Goal: Register for event/course

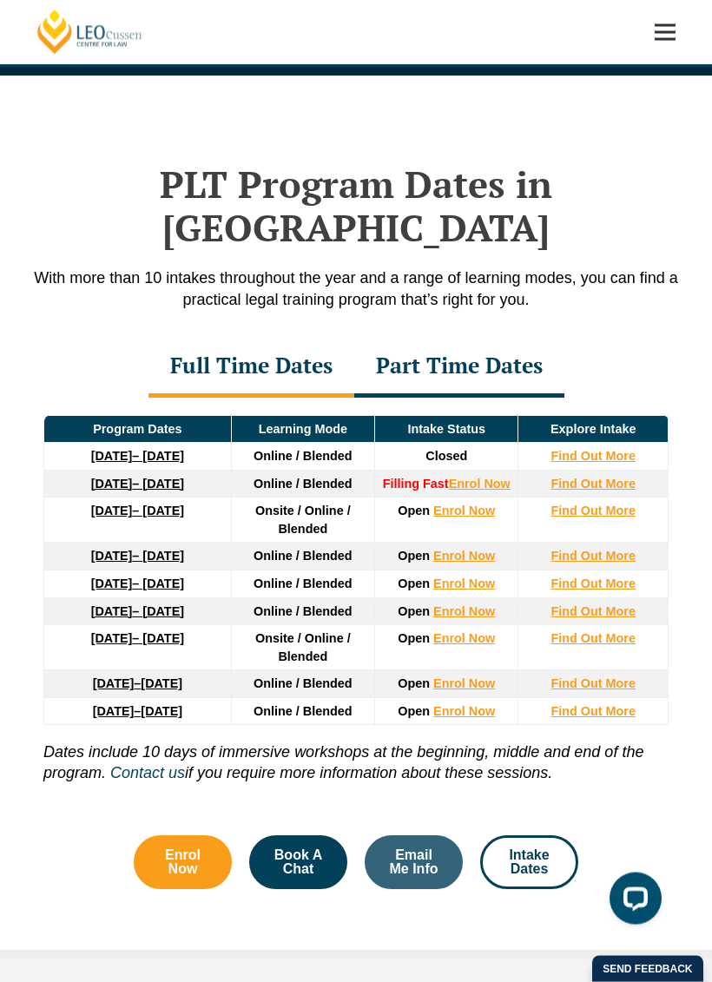
scroll to position [2027, 0]
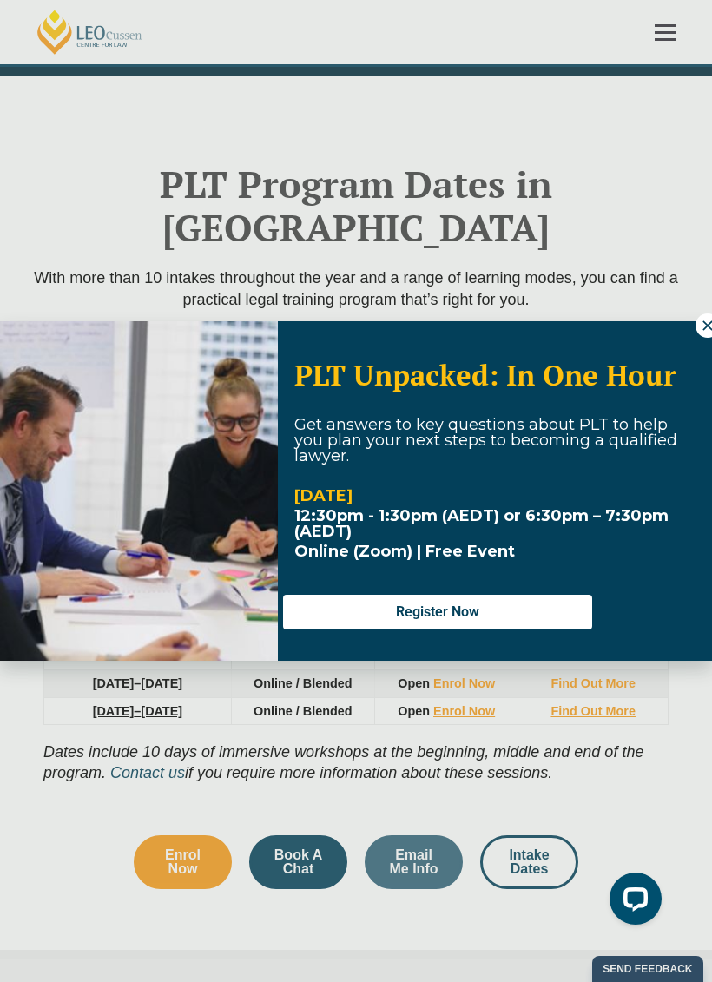
click at [701, 331] on icon at bounding box center [708, 326] width 16 height 16
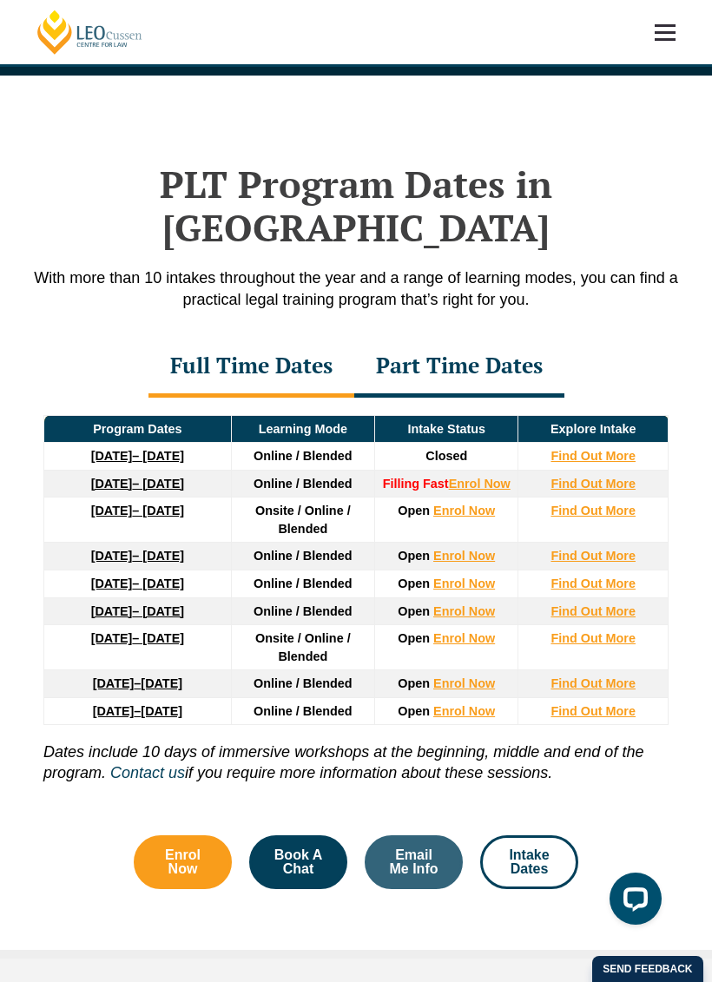
click at [478, 477] on link "Enrol Now" at bounding box center [480, 484] width 62 height 14
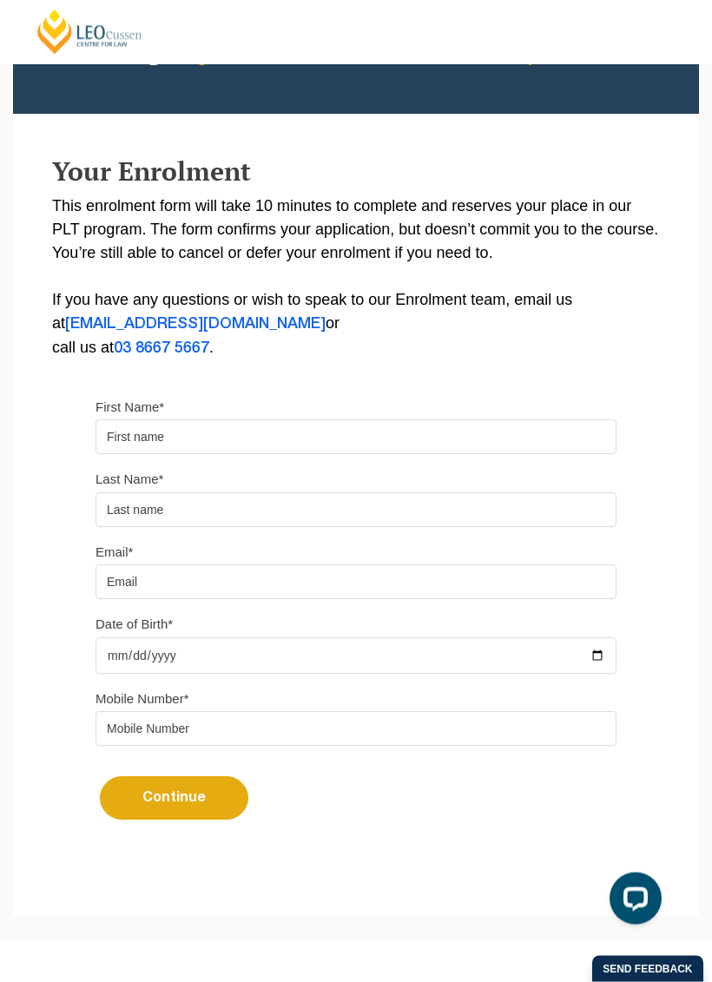
scroll to position [172, 0]
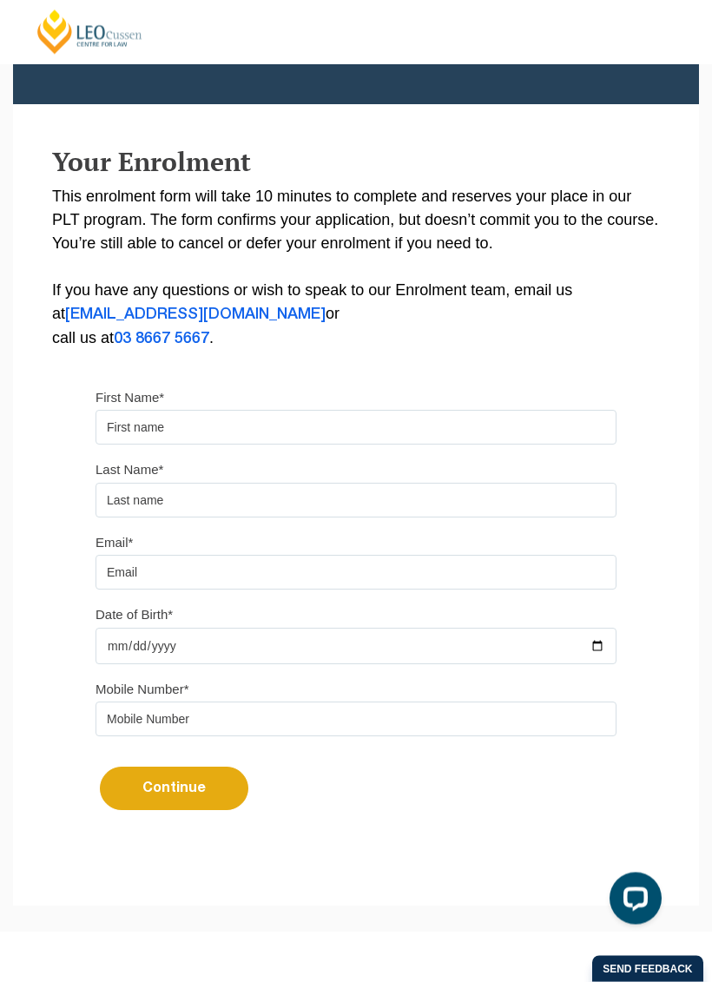
click at [492, 411] on input "First Name*" at bounding box center [356, 428] width 521 height 35
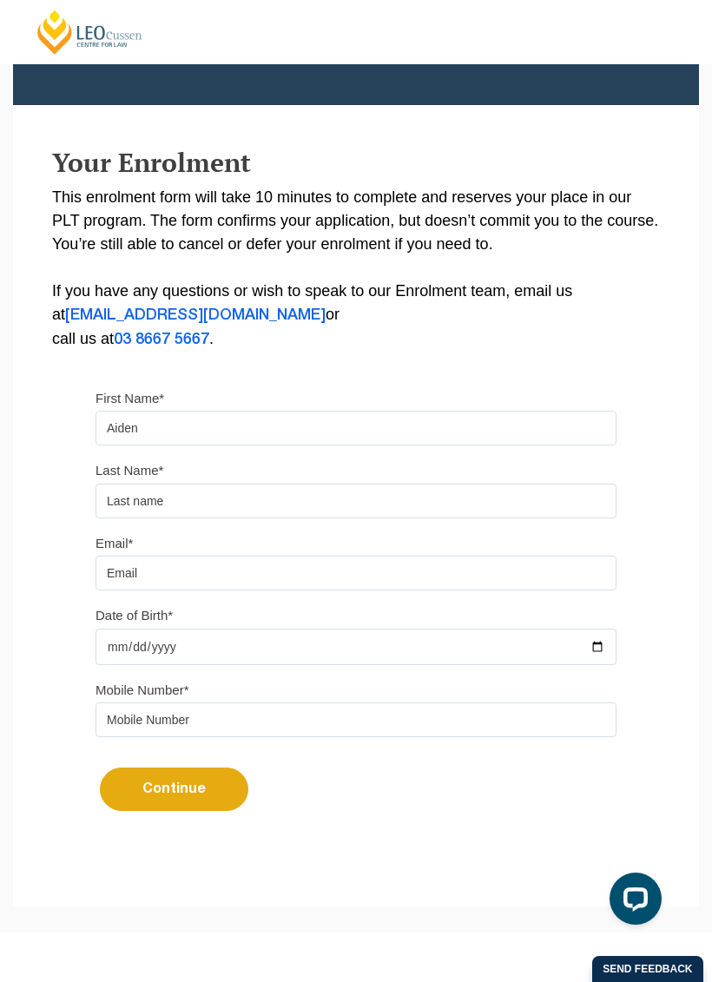
type input "Aiden"
click at [518, 505] on input "text" at bounding box center [356, 501] width 521 height 35
type input "Morton"
click at [518, 565] on input "Email*" at bounding box center [356, 573] width 521 height 35
type input "aidenmorton@gmail.com"
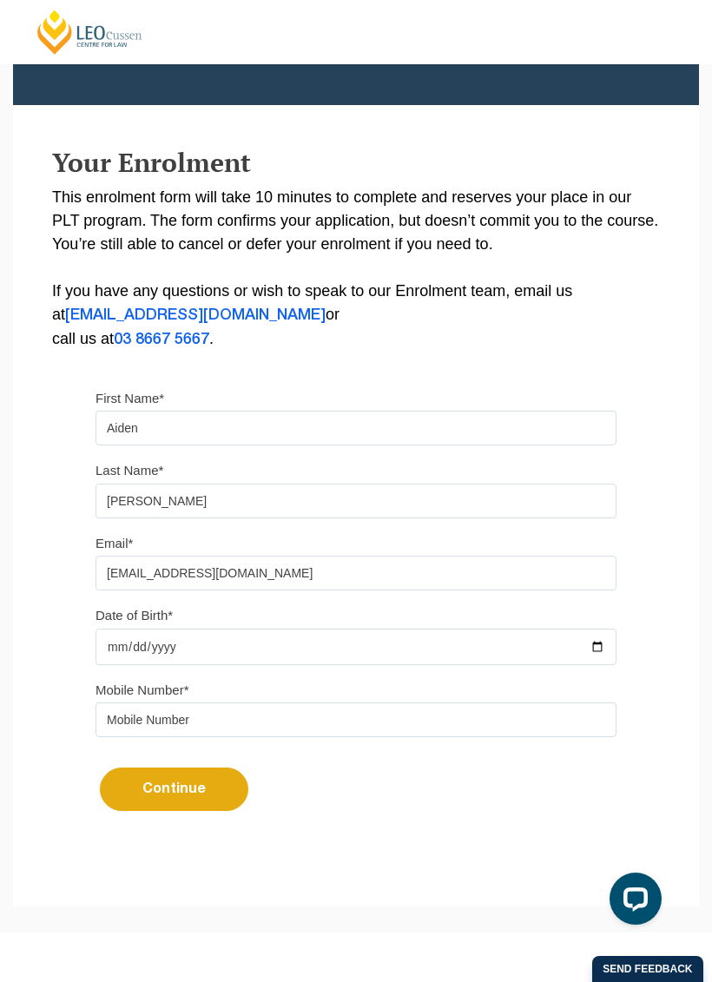
click at [515, 637] on input "Date of Birth*" at bounding box center [356, 647] width 521 height 36
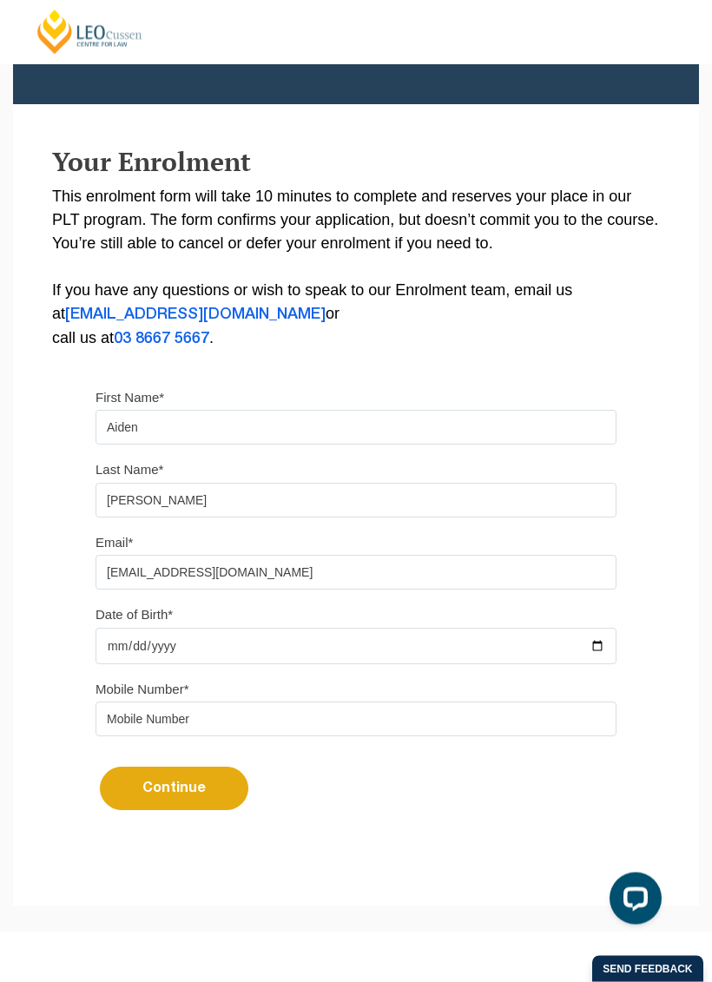
scroll to position [173, 0]
click at [354, 631] on div "Date of Birth* 2004-01-23" at bounding box center [356, 634] width 547 height 62
click at [330, 646] on input "2004-01-23" at bounding box center [356, 646] width 521 height 36
type input "2004-01-13"
click at [268, 709] on input "tel" at bounding box center [356, 719] width 521 height 35
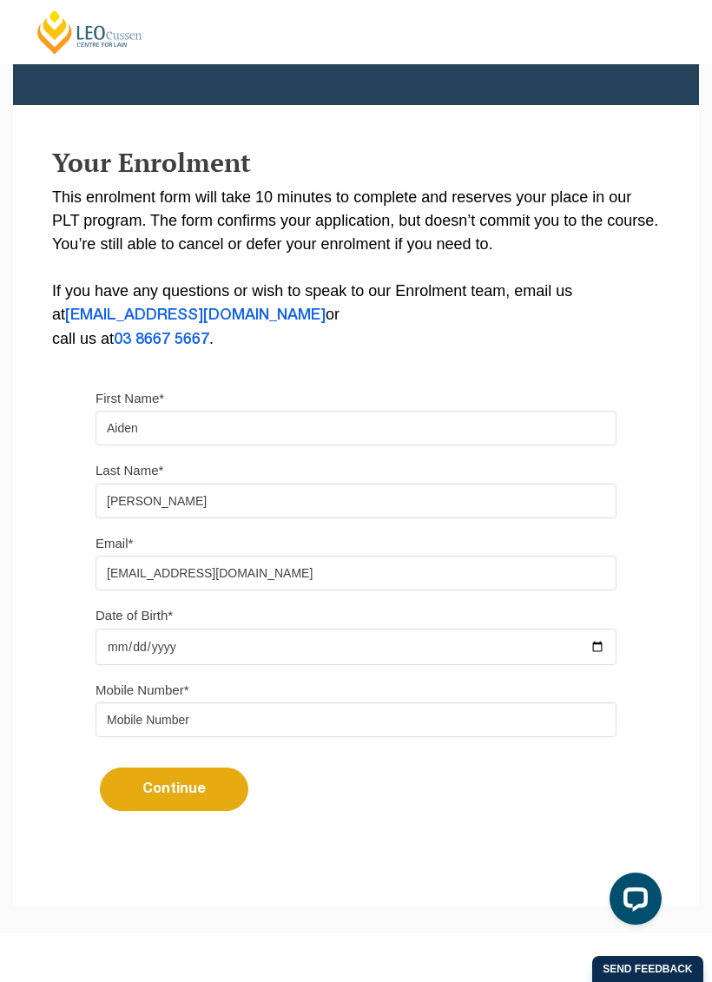
scroll to position [261, 0]
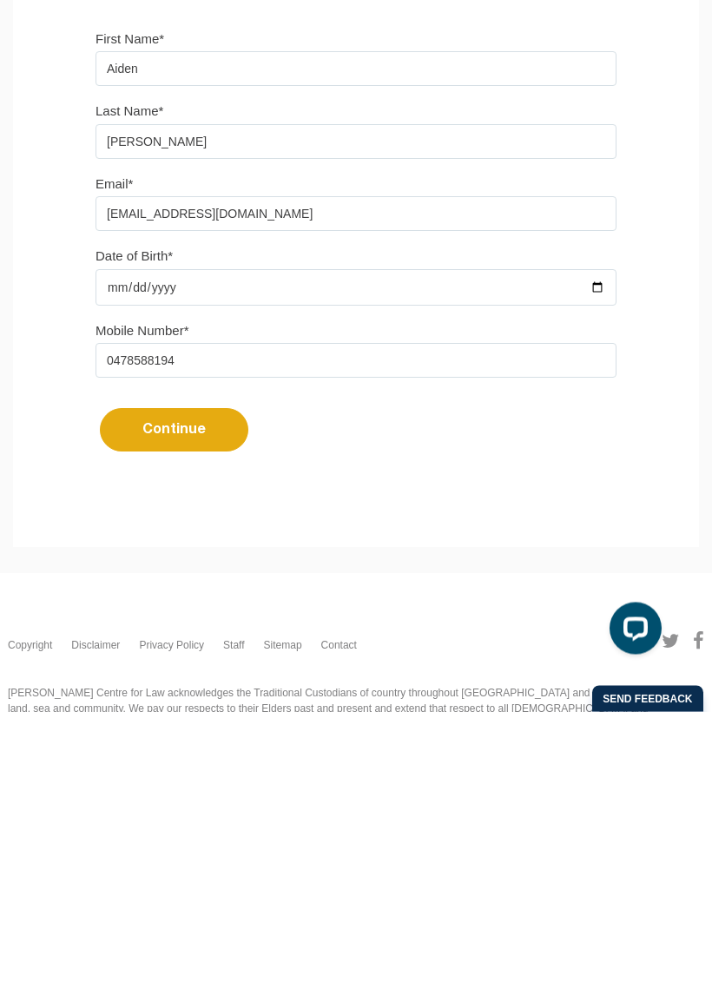
type input "0478588194"
click at [162, 679] on button "Continue" at bounding box center [174, 700] width 149 height 43
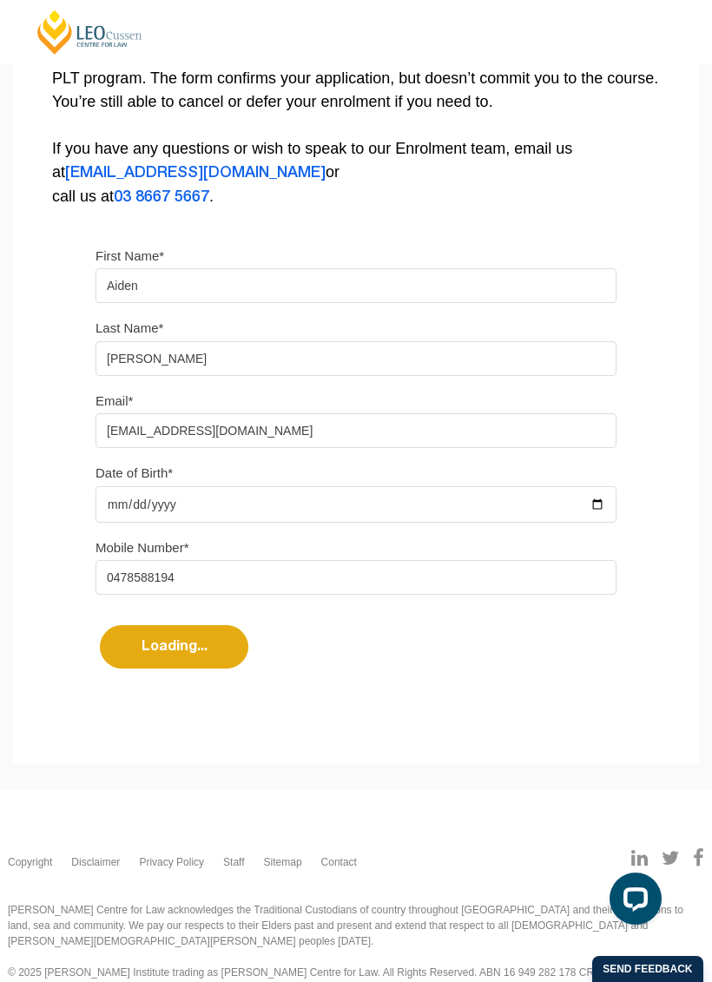
select select
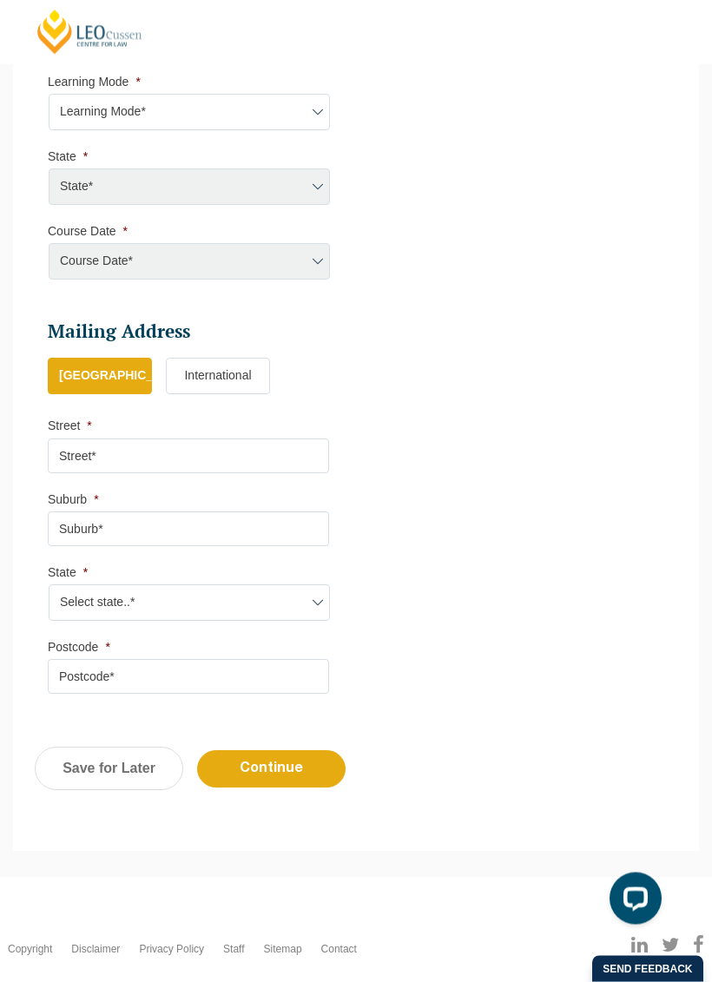
scroll to position [1028, 0]
click at [66, 123] on select "Learning Mode* Online Full Time Learning Online Part Time Learning Blended Full…" at bounding box center [189, 112] width 281 height 36
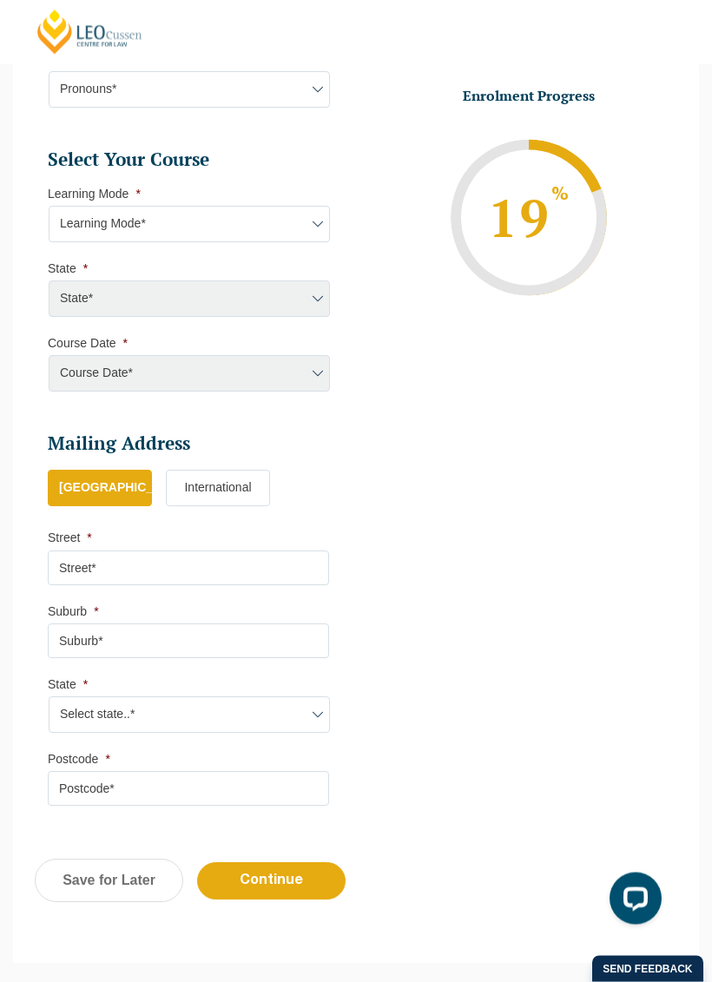
scroll to position [916, 0]
click at [85, 295] on div "State* ACT/NSW National (ACT/NSW, VIC, QLD, SA, WA) QLD SA VIC WA MAD GAD ABL" at bounding box center [188, 299] width 281 height 36
click at [110, 313] on div "State* ACT/NSW National (ACT/NSW, VIC, QLD, SA, WA) QLD SA VIC WA MAD GAD ABL" at bounding box center [188, 299] width 281 height 36
click at [299, 309] on div "State* ACT/NSW National (ACT/NSW, VIC, QLD, SA, WA) QLD SA VIC WA MAD GAD ABL" at bounding box center [188, 299] width 281 height 36
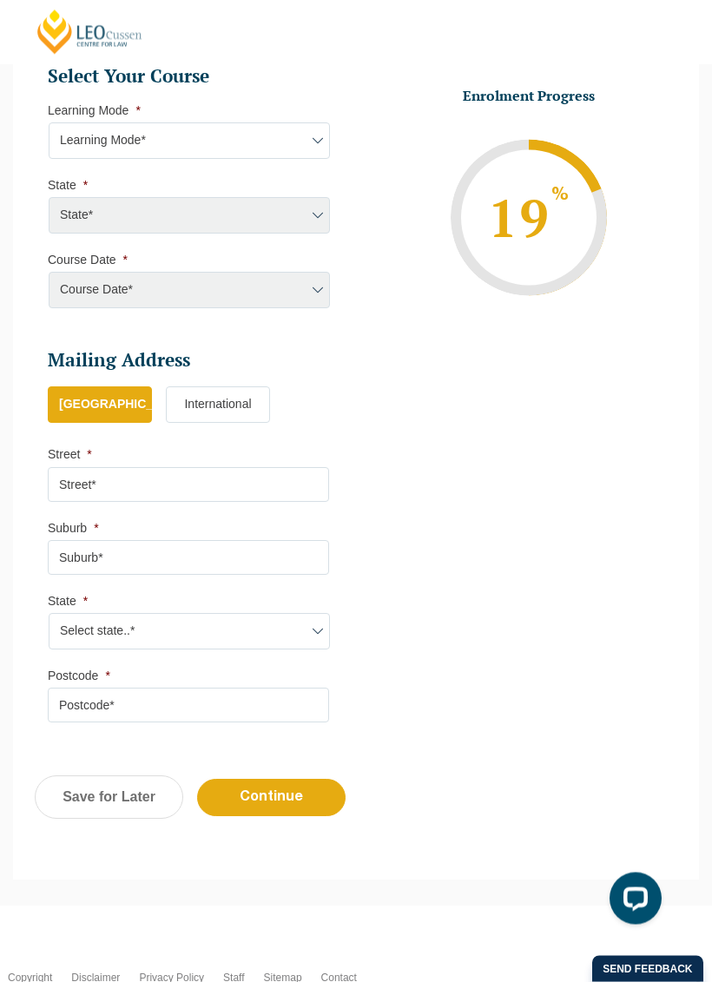
click at [314, 802] on input "Continue" at bounding box center [271, 798] width 149 height 37
select select
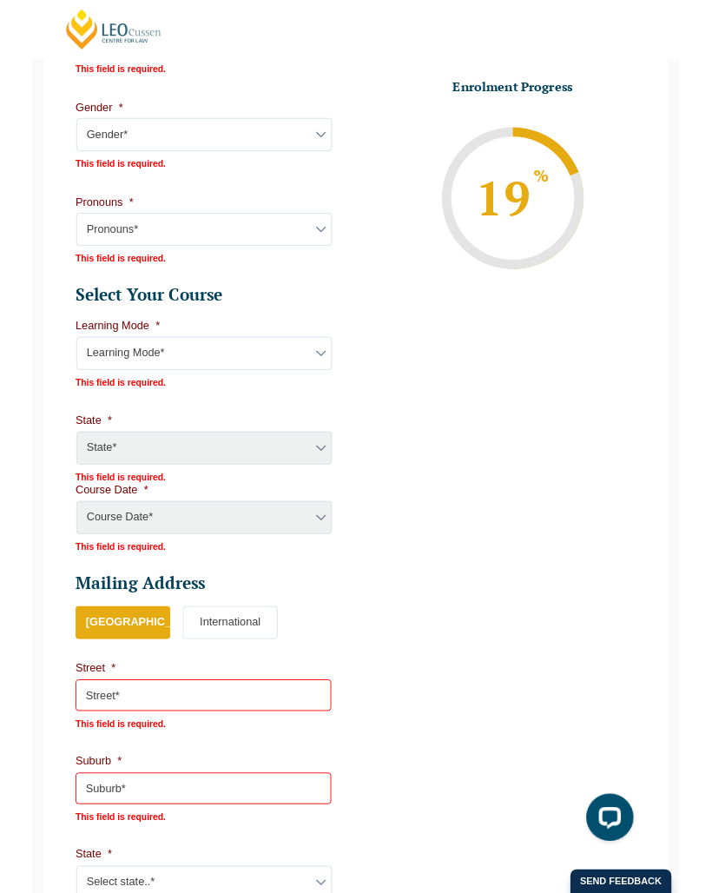
scroll to position [0, 0]
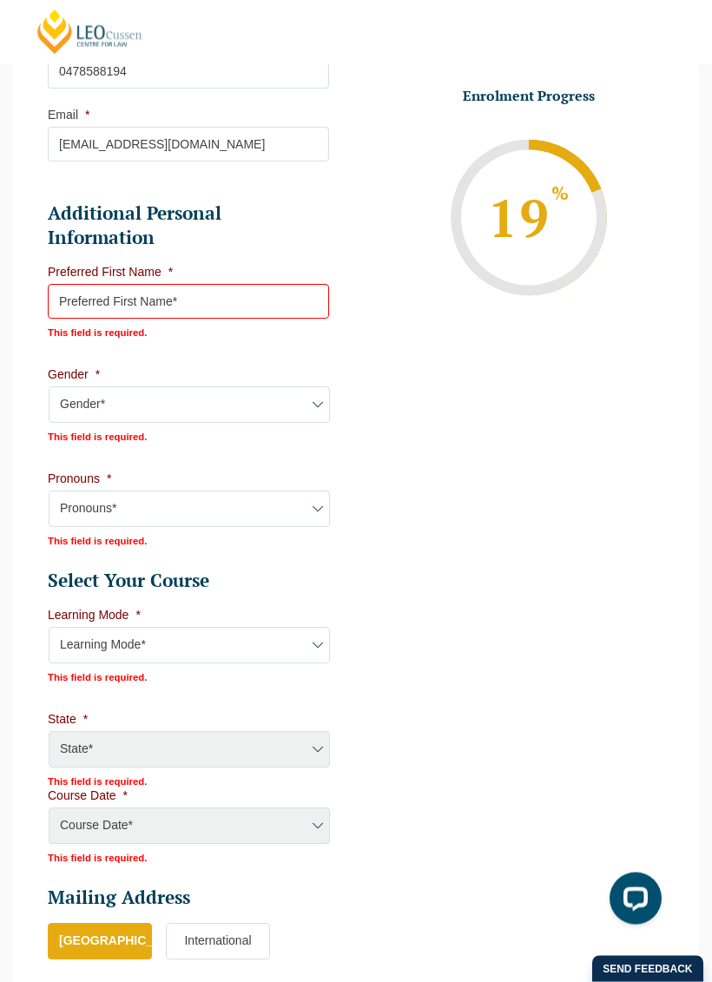
click at [262, 300] on input "Preferred First Name *" at bounding box center [188, 302] width 281 height 35
type input "Aiden"
click at [96, 395] on select "Gender* Male Female Nonbinary Intersex Prefer not to disclose Other" at bounding box center [189, 405] width 281 height 36
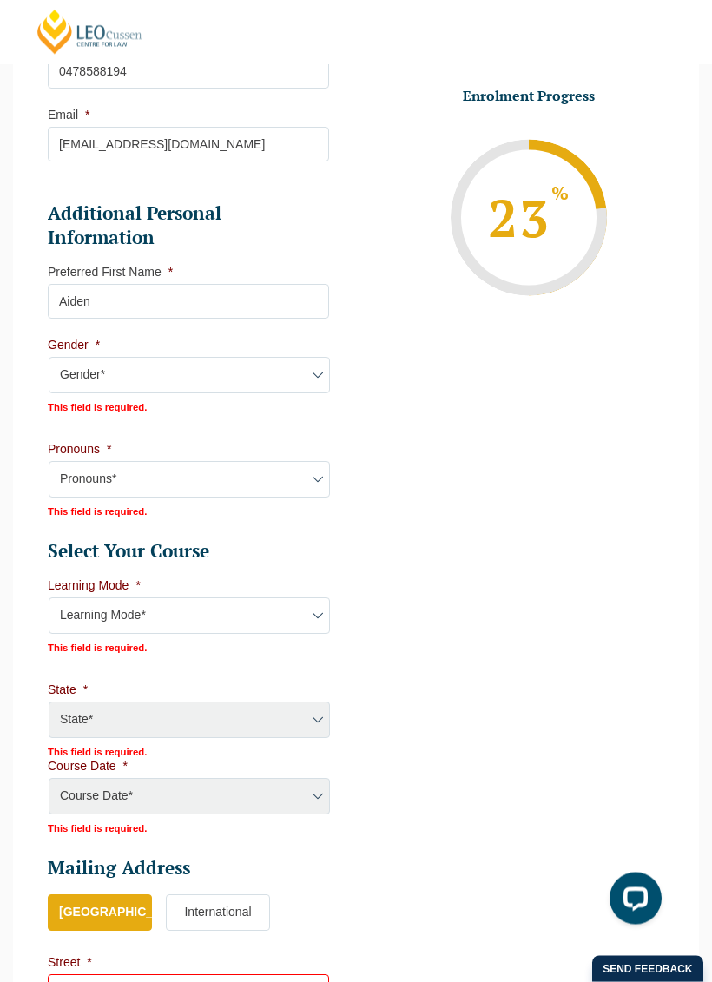
scroll to position [636, 0]
select select "Male"
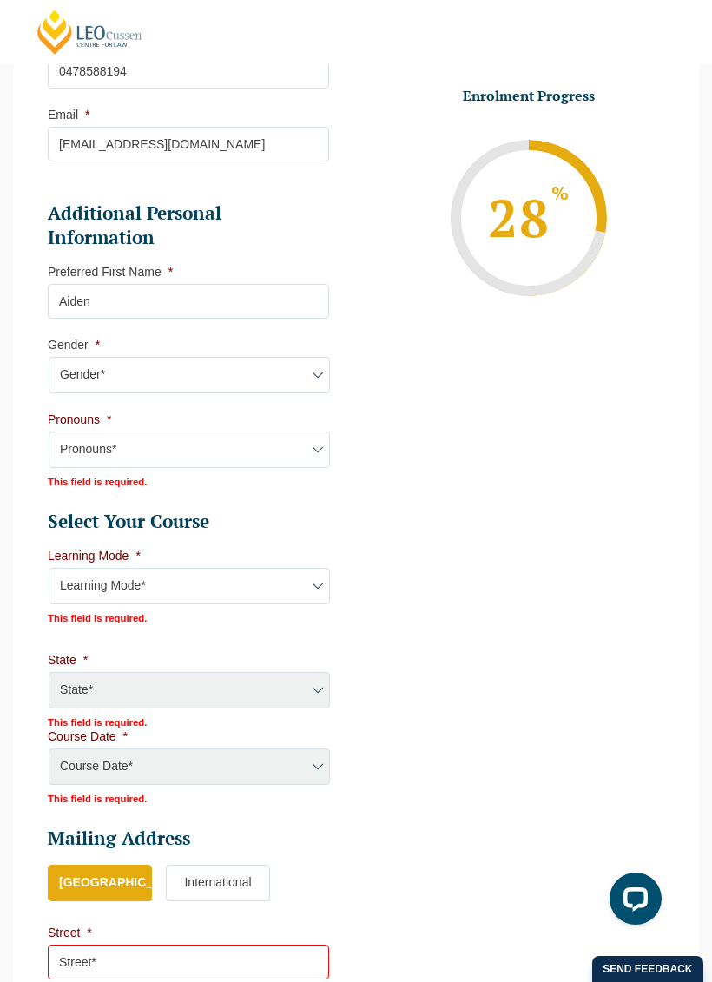
click at [94, 584] on select "Learning Mode* Online Full Time Learning Online Part Time Learning Blended Full…" at bounding box center [189, 586] width 281 height 36
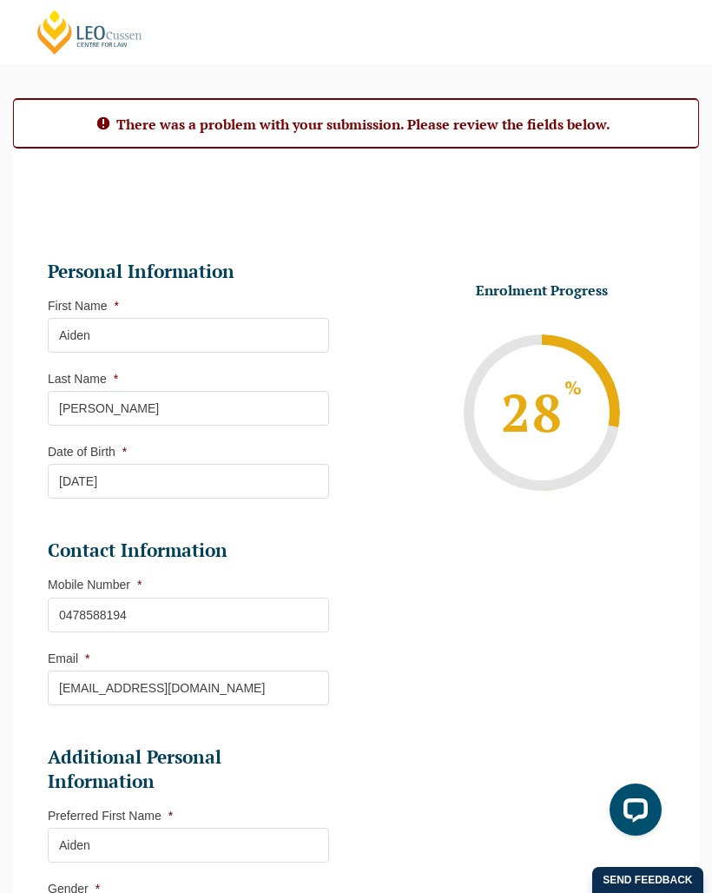
scroll to position [0, 0]
